Goal: Task Accomplishment & Management: Use online tool/utility

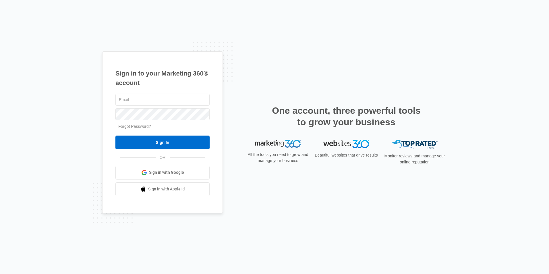
type input "[EMAIL_ADDRESS][DOMAIN_NAME]"
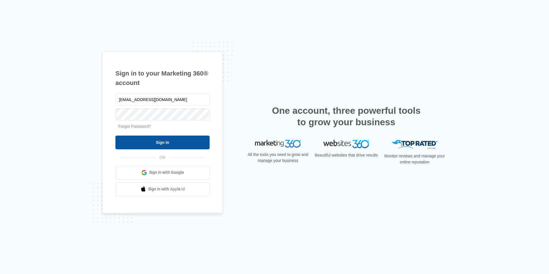
drag, startPoint x: 0, startPoint y: 0, endPoint x: 161, endPoint y: 146, distance: 217.3
click at [161, 146] on input "Sign In" at bounding box center [162, 143] width 94 height 14
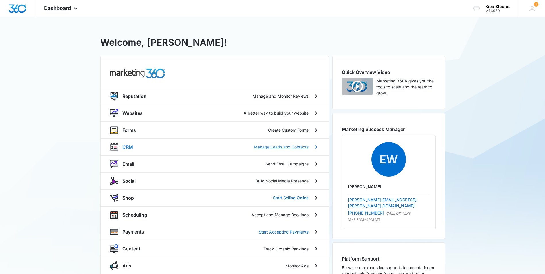
click at [129, 146] on p "CRM" at bounding box center [127, 147] width 11 height 7
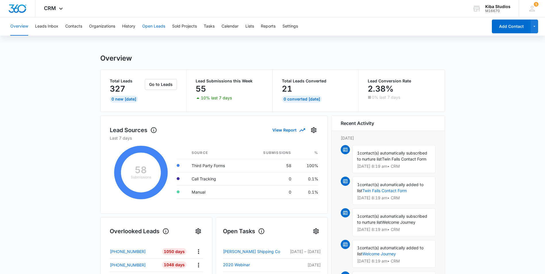
click at [152, 26] on button "Open Leads" at bounding box center [153, 26] width 23 height 18
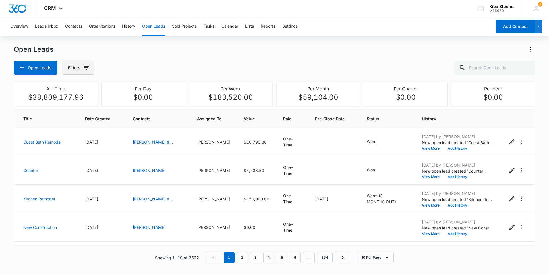
drag, startPoint x: 84, startPoint y: 66, endPoint x: 89, endPoint y: 66, distance: 4.9
click at [84, 66] on icon "button" at bounding box center [86, 67] width 7 height 7
click at [130, 106] on icon "Show Assigned To filters" at bounding box center [130, 103] width 7 height 7
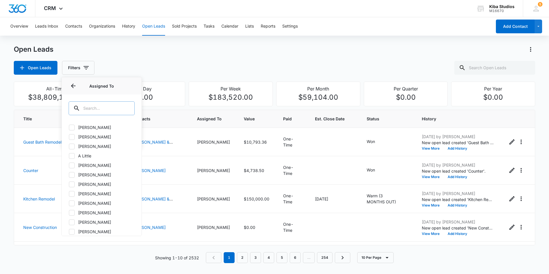
click at [107, 107] on input "text" at bounding box center [102, 108] width 66 height 14
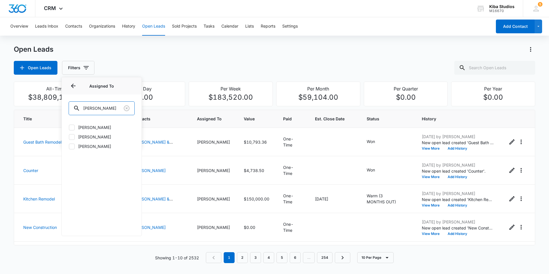
type input "[PERSON_NAME]"
click at [71, 146] on icon at bounding box center [71, 146] width 5 height 5
click at [69, 146] on input "[PERSON_NAME]" at bounding box center [69, 146] width 0 height 0
checkbox input "true"
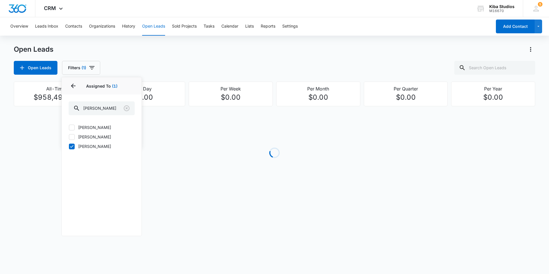
click at [163, 65] on div "Open Leads Filters (1) Assigned By Assigned To 1 Assigned To (1) [PERSON_NAME] …" at bounding box center [274, 68] width 521 height 14
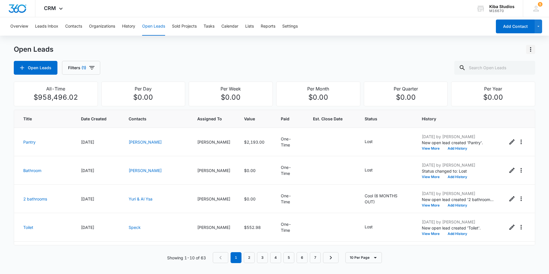
click at [533, 51] on icon "Actions" at bounding box center [530, 49] width 7 height 7
click at [516, 72] on button "Export Open Leads" at bounding box center [500, 74] width 67 height 9
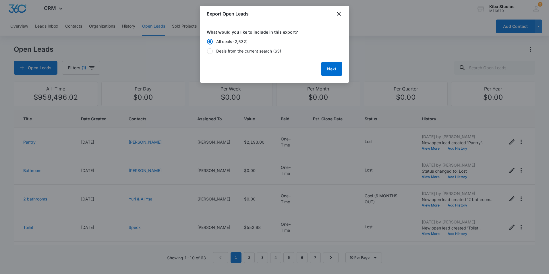
drag, startPoint x: 221, startPoint y: 50, endPoint x: 230, endPoint y: 49, distance: 9.2
click at [221, 50] on div "Deals from the current search (63)" at bounding box center [248, 51] width 65 height 6
click at [207, 51] on input "Deals from the current search (63)" at bounding box center [207, 51] width 0 height 0
radio input "false"
radio input "true"
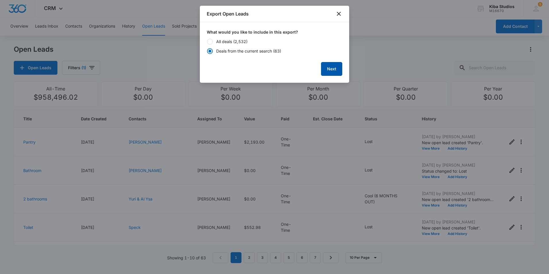
click at [335, 70] on button "Next" at bounding box center [331, 69] width 21 height 14
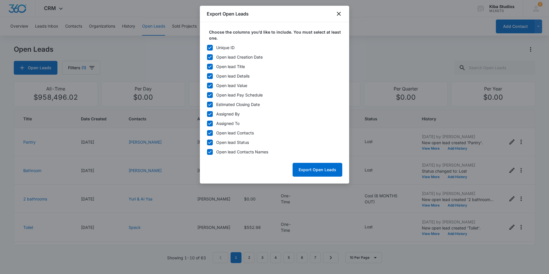
click at [211, 49] on icon at bounding box center [209, 47] width 5 height 5
click at [207, 48] on input "Unique ID" at bounding box center [207, 47] width 0 height 0
checkbox input "false"
click at [210, 113] on icon at bounding box center [209, 113] width 5 height 5
click at [207, 114] on input "Assigned By" at bounding box center [207, 114] width 0 height 0
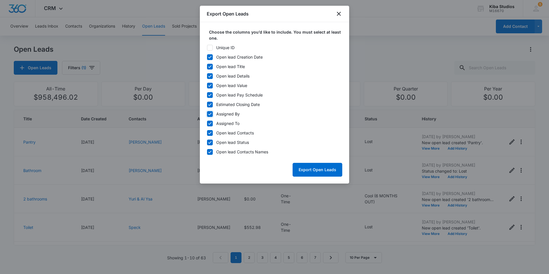
checkbox input "false"
click at [208, 124] on icon at bounding box center [209, 123] width 5 height 5
click at [207, 123] on input "Assigned To" at bounding box center [207, 123] width 0 height 0
checkbox input "false"
click at [211, 133] on icon at bounding box center [209, 132] width 5 height 5
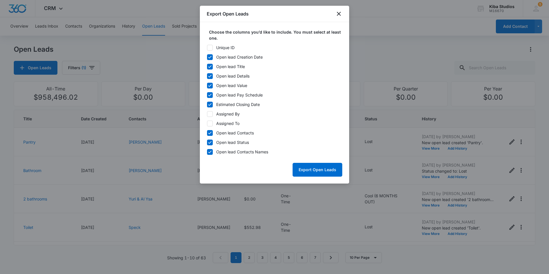
click at [207, 133] on input "Open lead Contacts" at bounding box center [207, 133] width 0 height 0
checkbox input "false"
click at [331, 171] on button "Export Open Leads" at bounding box center [318, 170] width 50 height 14
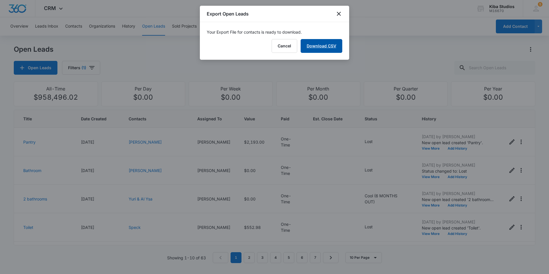
click at [310, 49] on link "Download CSV" at bounding box center [322, 46] width 42 height 14
drag, startPoint x: 339, startPoint y: 14, endPoint x: 390, endPoint y: 8, distance: 50.7
click at [340, 14] on icon "close" at bounding box center [338, 13] width 7 height 7
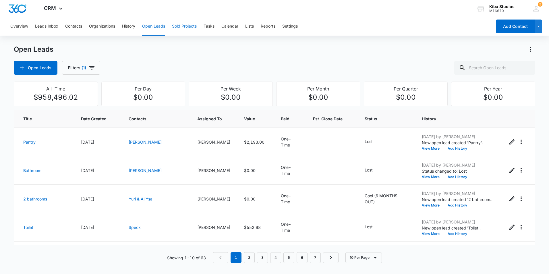
click at [191, 28] on button "Sold Projects" at bounding box center [184, 26] width 25 height 18
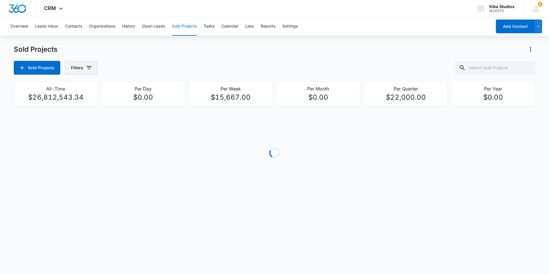
click at [89, 67] on icon "button" at bounding box center [88, 67] width 5 height 3
click at [134, 103] on icon "Show Assigned To filters" at bounding box center [132, 103] width 7 height 7
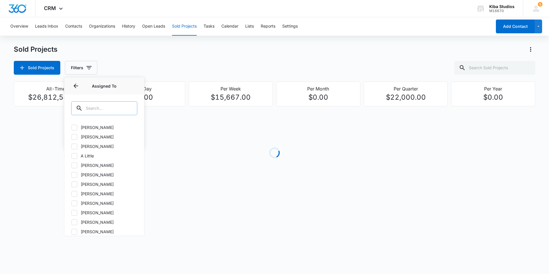
click at [117, 107] on input "text" at bounding box center [104, 108] width 66 height 14
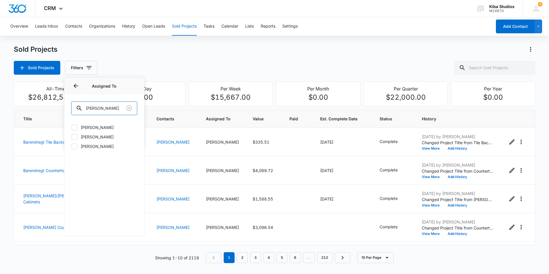
type input "[PERSON_NAME]"
click at [75, 148] on icon at bounding box center [74, 146] width 5 height 5
click at [71, 146] on input "[PERSON_NAME]" at bounding box center [71, 146] width 0 height 0
checkbox input "true"
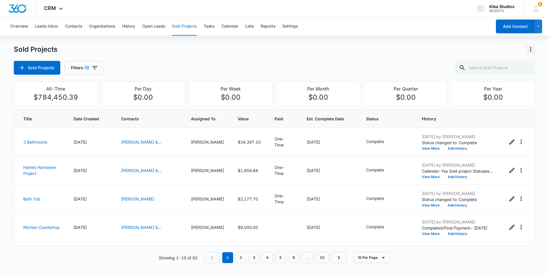
click at [530, 51] on icon "Actions" at bounding box center [530, 49] width 7 height 7
click at [519, 75] on div "Export Sold Projects" at bounding box center [497, 74] width 49 height 4
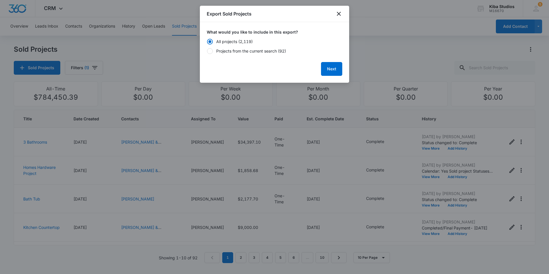
click at [212, 50] on div at bounding box center [210, 51] width 6 height 6
click at [207, 51] on input "Projects from the current search (92)" at bounding box center [207, 51] width 0 height 0
radio input "false"
radio input "true"
click at [334, 68] on button "Next" at bounding box center [331, 69] width 21 height 14
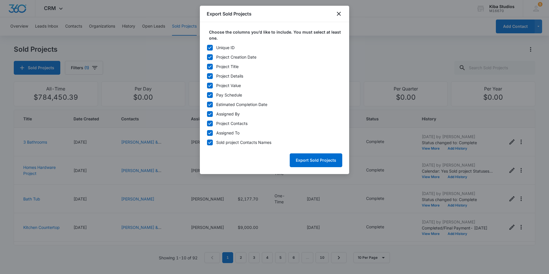
click at [212, 46] on icon at bounding box center [209, 47] width 5 height 5
click at [207, 47] on input "Unique ID" at bounding box center [207, 47] width 0 height 0
checkbox input "false"
click at [211, 114] on icon at bounding box center [209, 114] width 3 height 3
click at [207, 114] on input "Assigned By" at bounding box center [207, 114] width 0 height 0
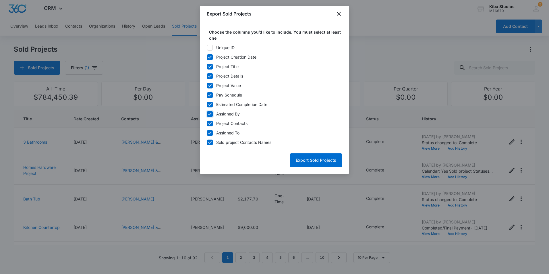
checkbox input "false"
click at [210, 123] on icon at bounding box center [209, 123] width 5 height 5
click at [207, 123] on input "Project Contacts" at bounding box center [207, 123] width 0 height 0
checkbox input "false"
click at [208, 134] on icon at bounding box center [209, 132] width 5 height 5
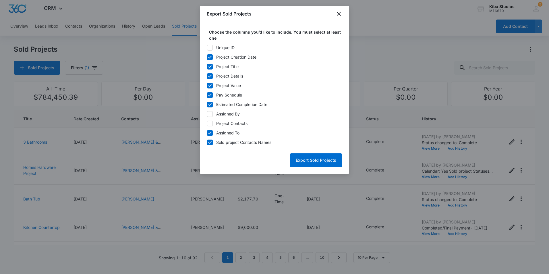
click at [207, 133] on input "Assigned To" at bounding box center [207, 133] width 0 height 0
checkbox input "false"
click at [302, 156] on button "Export Sold Projects" at bounding box center [316, 160] width 53 height 14
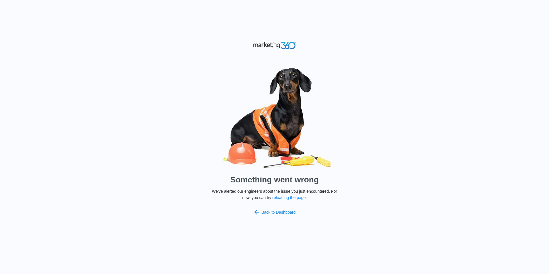
click at [271, 212] on link "Back to Dashboard" at bounding box center [274, 212] width 42 height 7
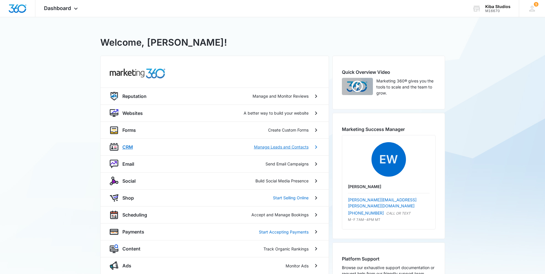
click at [132, 147] on p "CRM" at bounding box center [127, 147] width 11 height 7
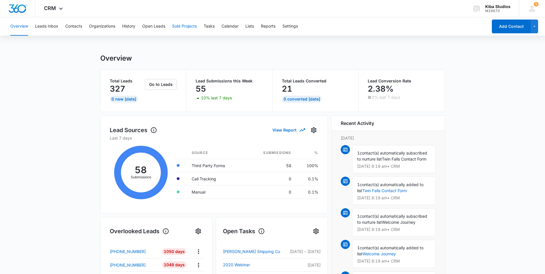
click at [177, 27] on button "Sold Projects" at bounding box center [184, 26] width 25 height 18
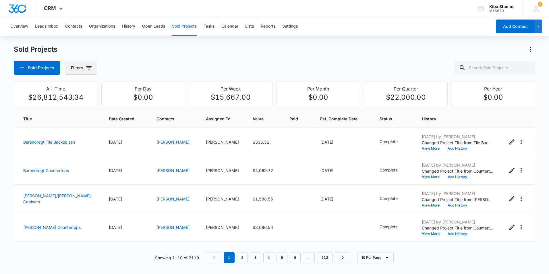
click at [91, 68] on icon "button" at bounding box center [89, 67] width 7 height 7
click at [132, 104] on icon "Show Assigned To filters" at bounding box center [132, 103] width 1 height 3
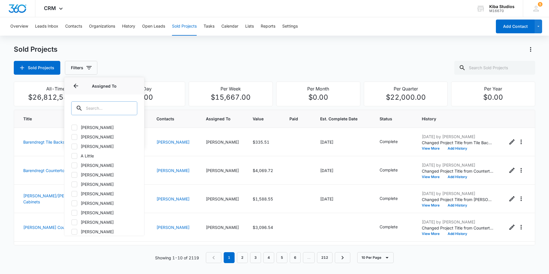
click at [119, 109] on input "text" at bounding box center [104, 108] width 66 height 14
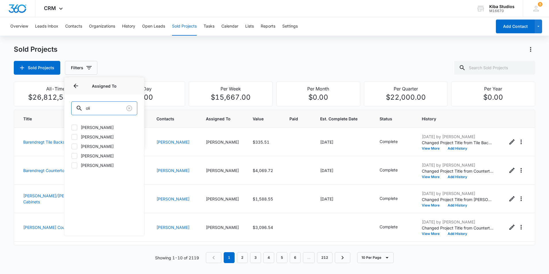
type input "oli"
click at [74, 165] on icon at bounding box center [74, 165] width 5 height 5
click at [71, 165] on input "[PERSON_NAME]" at bounding box center [71, 165] width 0 height 0
checkbox input "true"
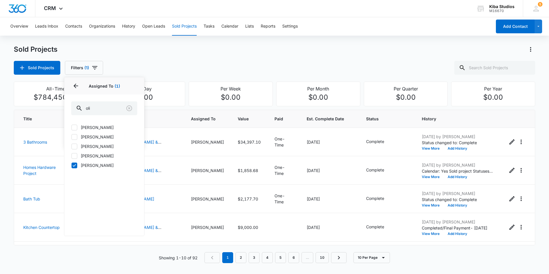
click at [494, 50] on div "Sold Projects" at bounding box center [274, 49] width 521 height 9
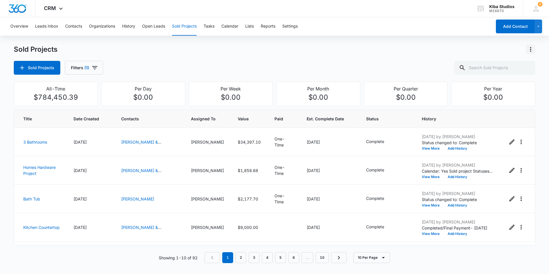
click at [533, 49] on icon "Actions" at bounding box center [530, 49] width 7 height 7
click at [504, 77] on button "Export Sold Projects" at bounding box center [500, 74] width 69 height 9
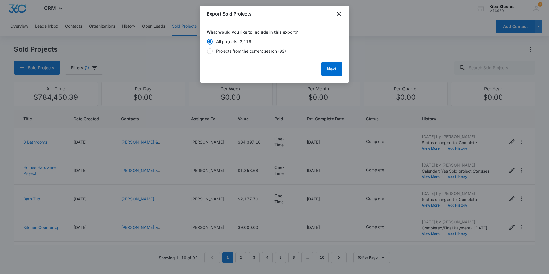
click at [239, 48] on div "Projects from the current search (92)" at bounding box center [251, 51] width 70 height 6
click at [207, 51] on input "Projects from the current search (92)" at bounding box center [207, 51] width 0 height 0
radio input "false"
radio input "true"
click at [327, 67] on button "Next" at bounding box center [331, 69] width 21 height 14
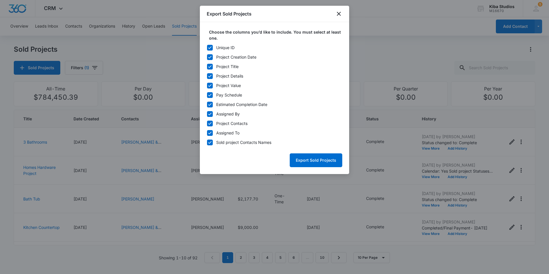
click at [212, 50] on icon at bounding box center [209, 47] width 5 height 5
click at [207, 48] on input "Unique ID" at bounding box center [207, 47] width 0 height 0
checkbox input "false"
click at [210, 113] on icon at bounding box center [209, 113] width 5 height 5
click at [207, 114] on input "Assigned By" at bounding box center [207, 114] width 0 height 0
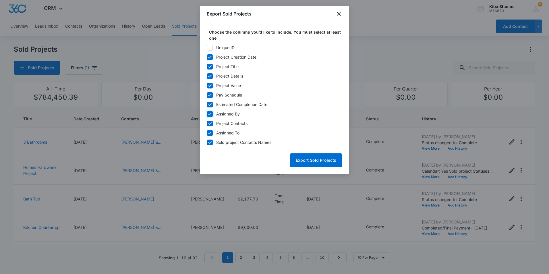
checkbox input "false"
click at [212, 123] on icon at bounding box center [209, 123] width 5 height 5
click at [207, 123] on input "Project Contacts" at bounding box center [207, 123] width 0 height 0
checkbox input "false"
drag, startPoint x: 211, startPoint y: 131, endPoint x: 275, endPoint y: 154, distance: 67.7
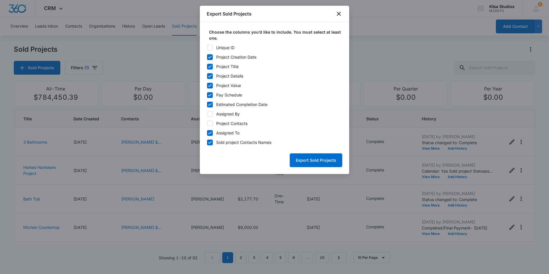
click at [212, 132] on icon at bounding box center [209, 132] width 5 height 5
click at [207, 133] on input "Assigned To" at bounding box center [207, 133] width 0 height 0
checkbox input "false"
click at [307, 161] on button "Export Sold Projects" at bounding box center [316, 160] width 53 height 14
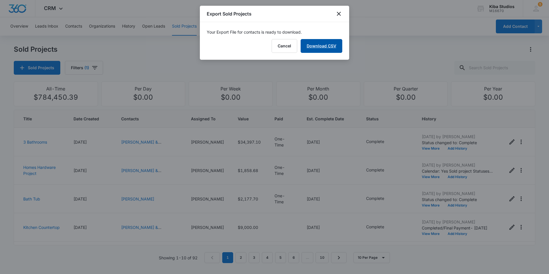
click at [328, 50] on link "Download CSV" at bounding box center [322, 46] width 42 height 14
